Goal: Task Accomplishment & Management: Manage account settings

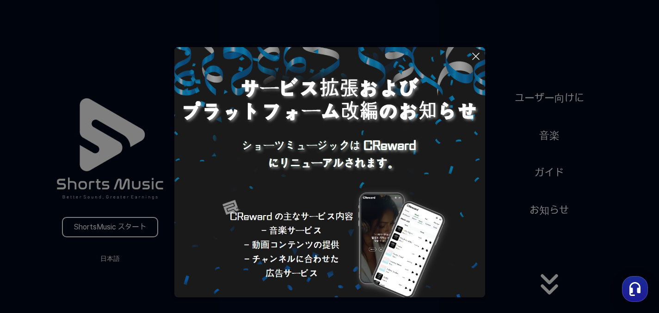
click at [479, 53] on icon at bounding box center [475, 56] width 11 height 11
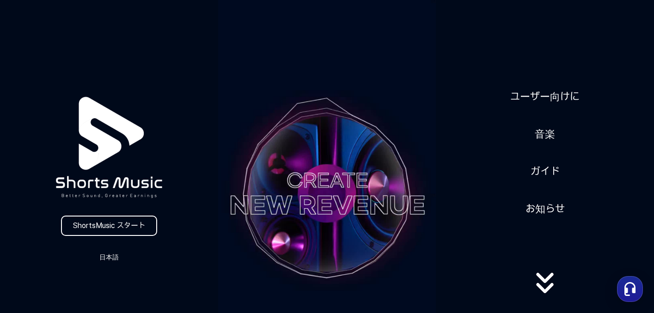
click at [105, 237] on div "ShortsMusic スタート 日本語" at bounding box center [109, 168] width 218 height 192
click at [108, 227] on link "ShortsMusic スタート" at bounding box center [109, 226] width 96 height 20
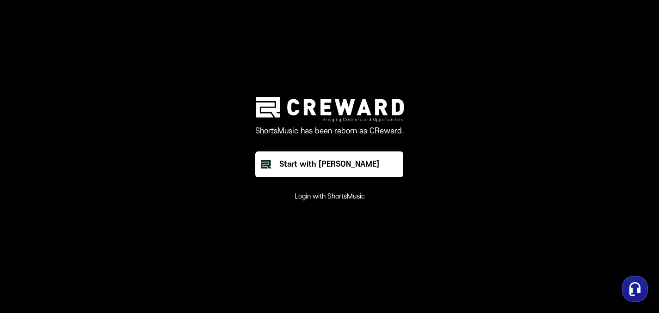
click at [321, 196] on button "Login with ShortsMusic" at bounding box center [329, 196] width 70 height 9
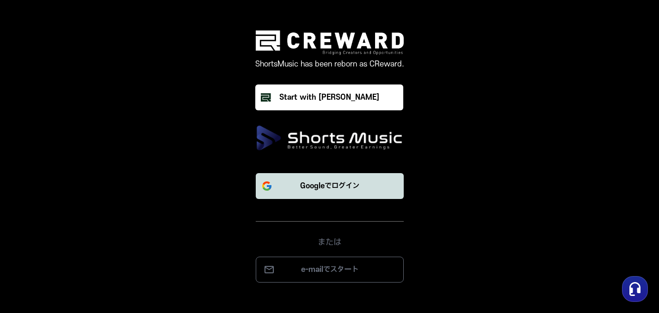
click at [322, 191] on p "Googleでログイン" at bounding box center [329, 186] width 59 height 11
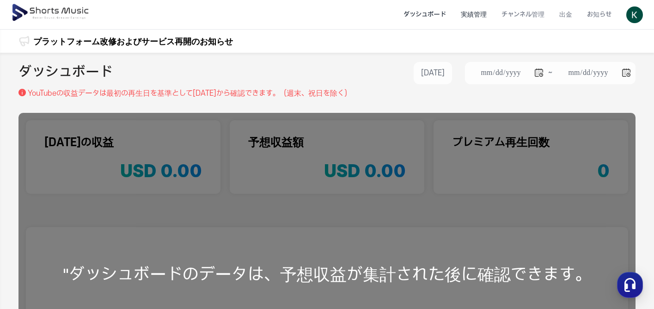
click at [479, 18] on li "実績管理" at bounding box center [473, 14] width 41 height 25
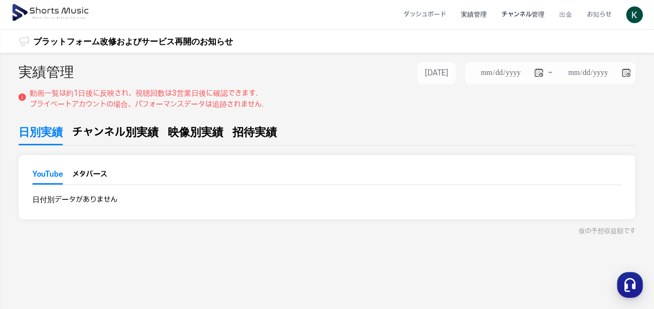
click at [504, 16] on li "チャンネル管理" at bounding box center [523, 14] width 58 height 25
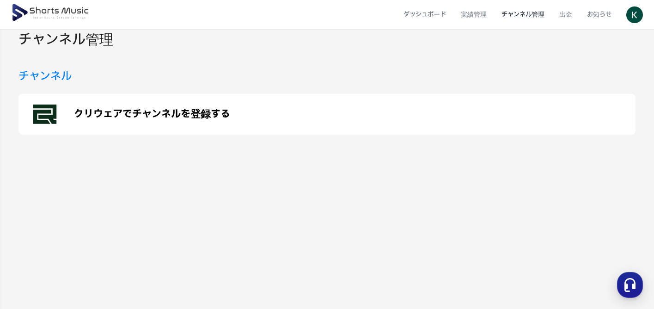
scroll to position [39, 0]
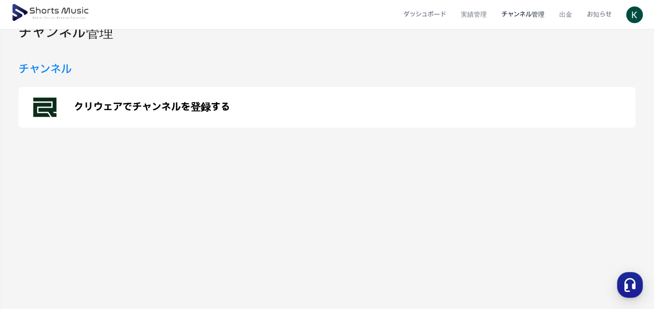
click at [197, 115] on div "クリウェアでチャンネルを登録する" at bounding box center [326, 107] width 617 height 41
click at [477, 14] on li "実績管理" at bounding box center [473, 14] width 41 height 25
